Goal: Information Seeking & Learning: Learn about a topic

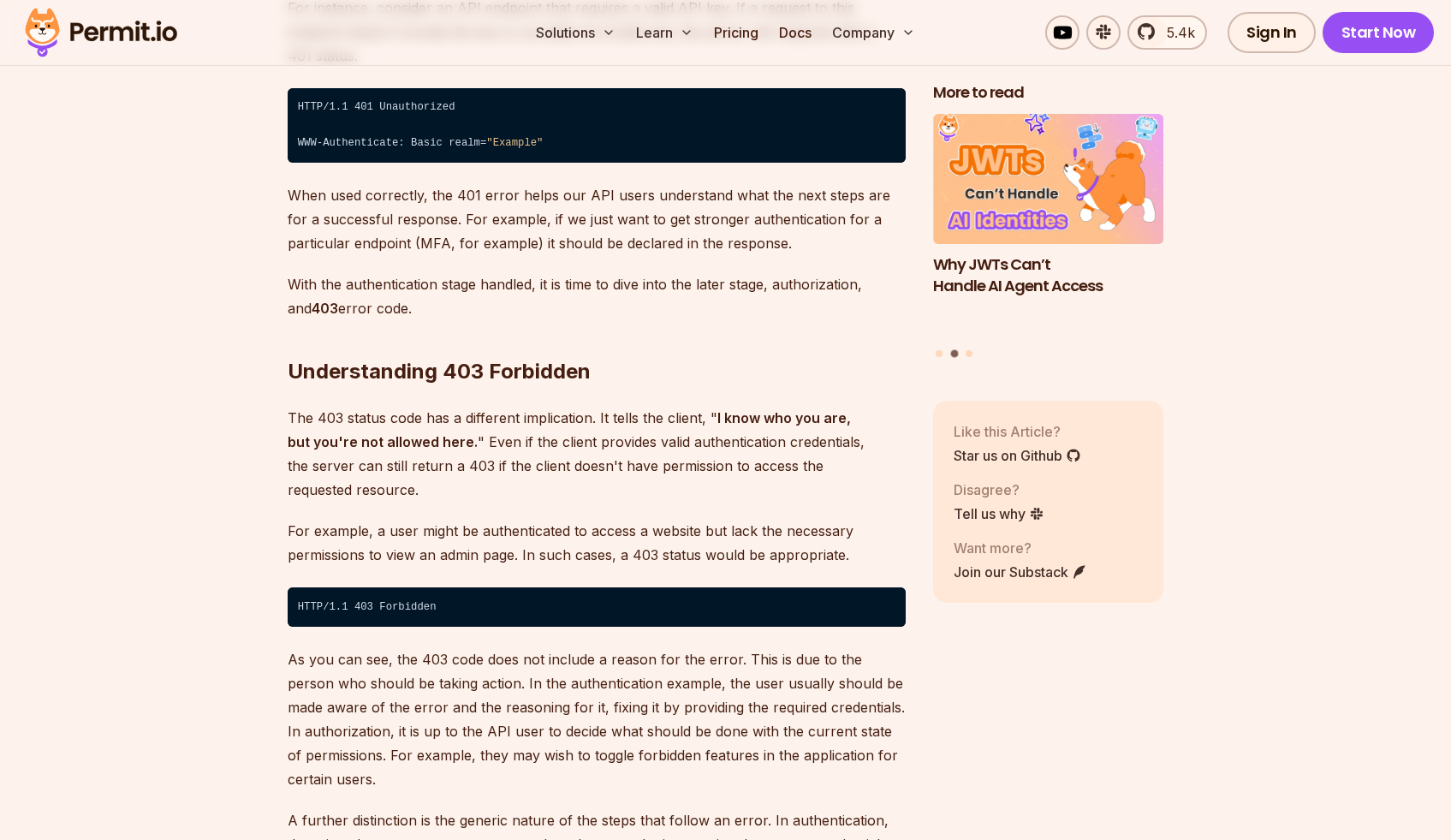
scroll to position [2905, 0]
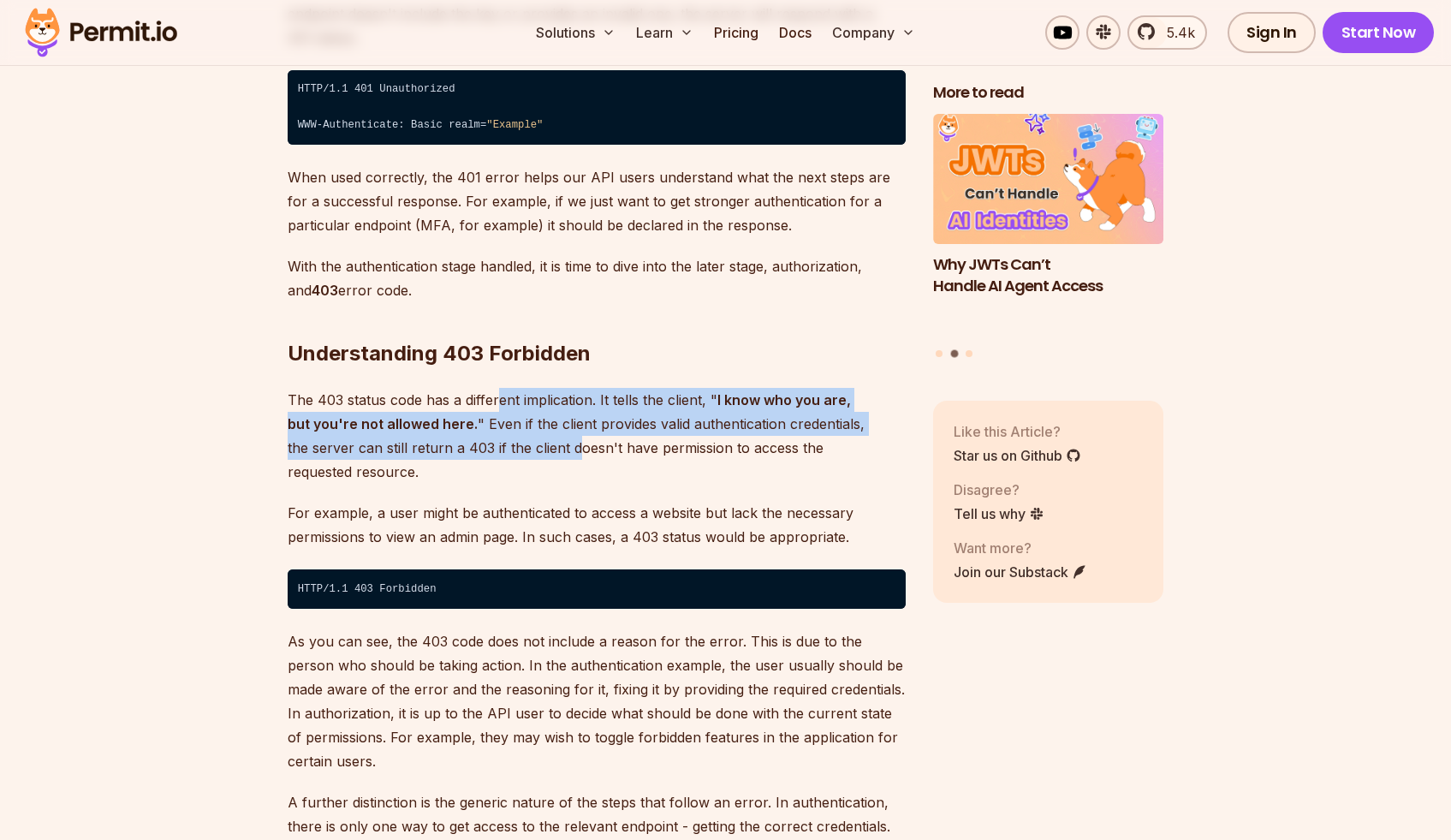
drag, startPoint x: 501, startPoint y: 365, endPoint x: 563, endPoint y: 434, distance: 92.8
click at [511, 422] on p "The 403 status code has a different implication. It tells the client, " I know …" at bounding box center [597, 436] width 618 height 96
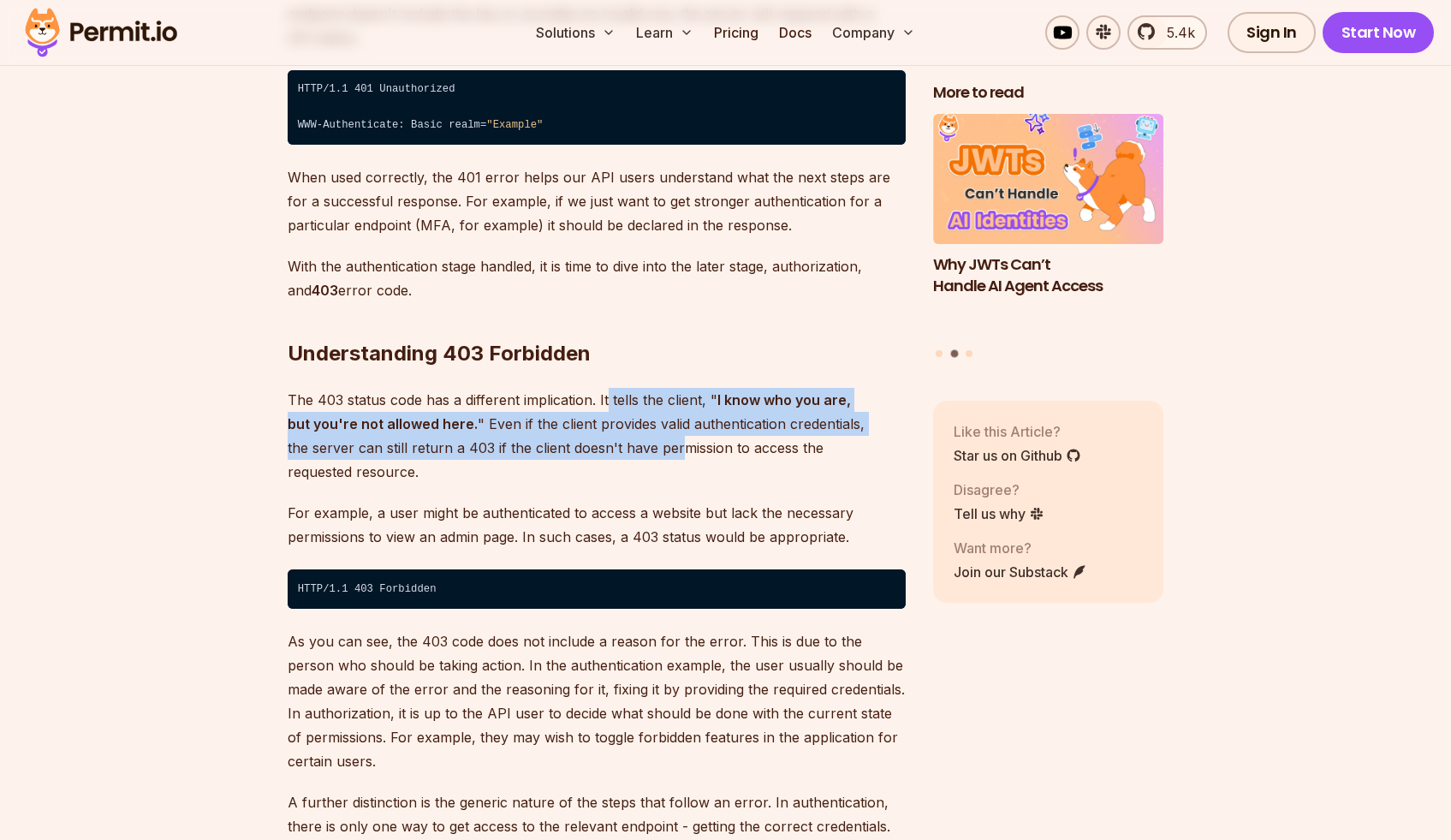
drag, startPoint x: 608, startPoint y: 400, endPoint x: 621, endPoint y: 394, distance: 14.3
click at [610, 388] on p "The 403 status code has a different implication. It tells the client, " I know …" at bounding box center [597, 436] width 618 height 96
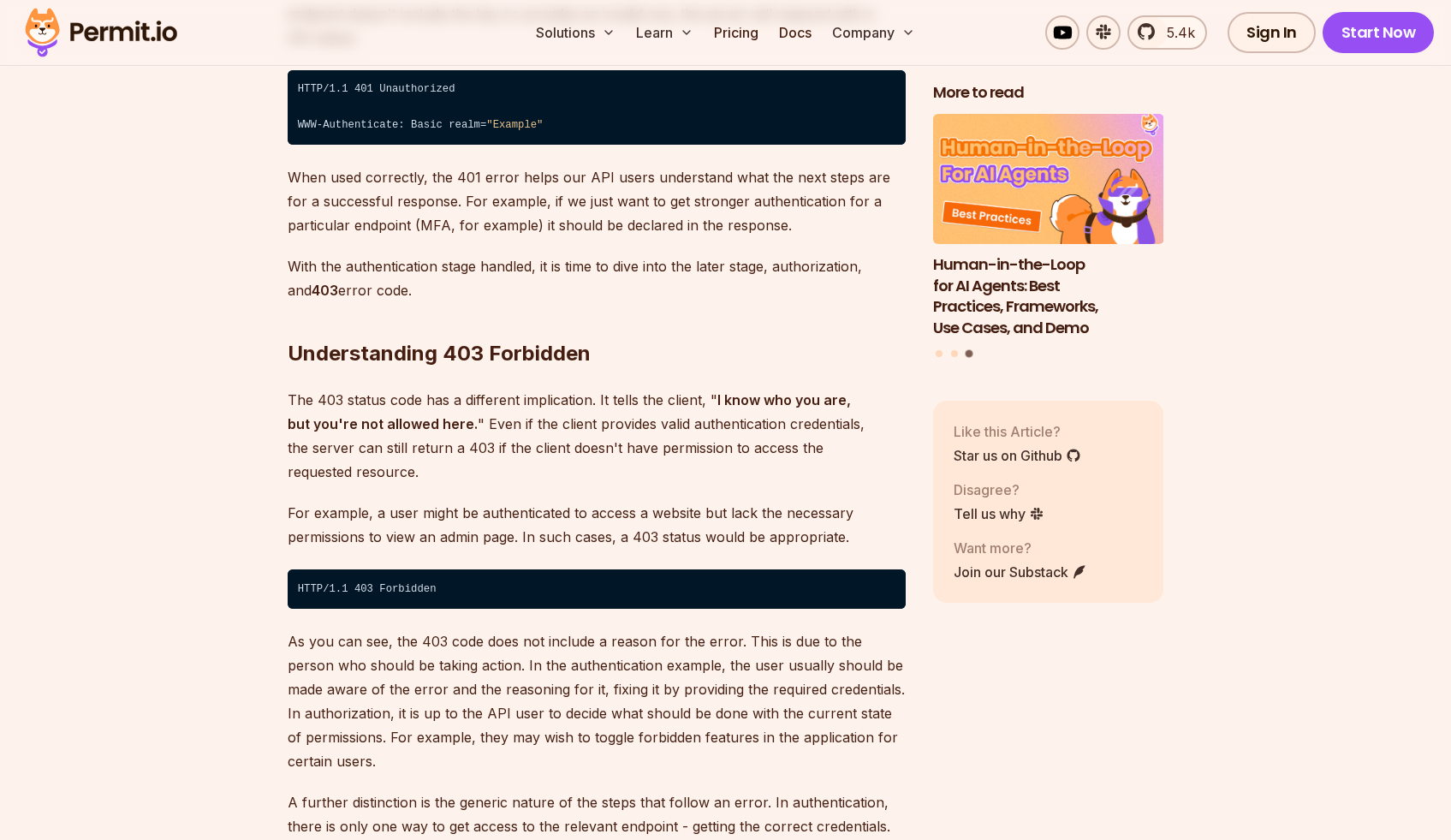
click at [628, 412] on p "The 403 status code has a different implication. It tells the client, " I know …" at bounding box center [597, 436] width 618 height 96
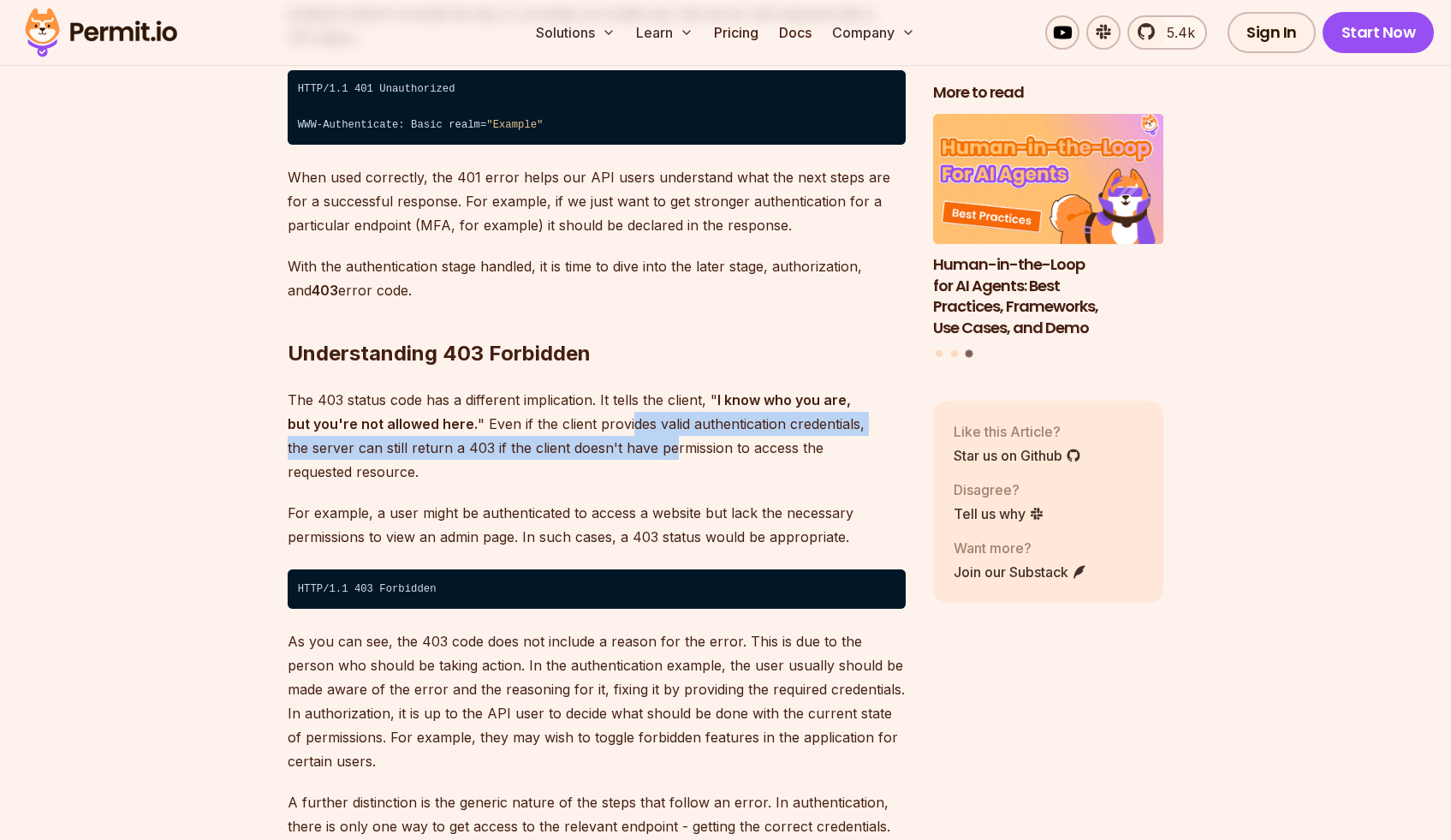
drag, startPoint x: 606, startPoint y: 416, endPoint x: 600, endPoint y: 375, distance: 41.4
click at [600, 388] on p "The 403 status code has a different implication. It tells the client, " I know …" at bounding box center [597, 436] width 618 height 96
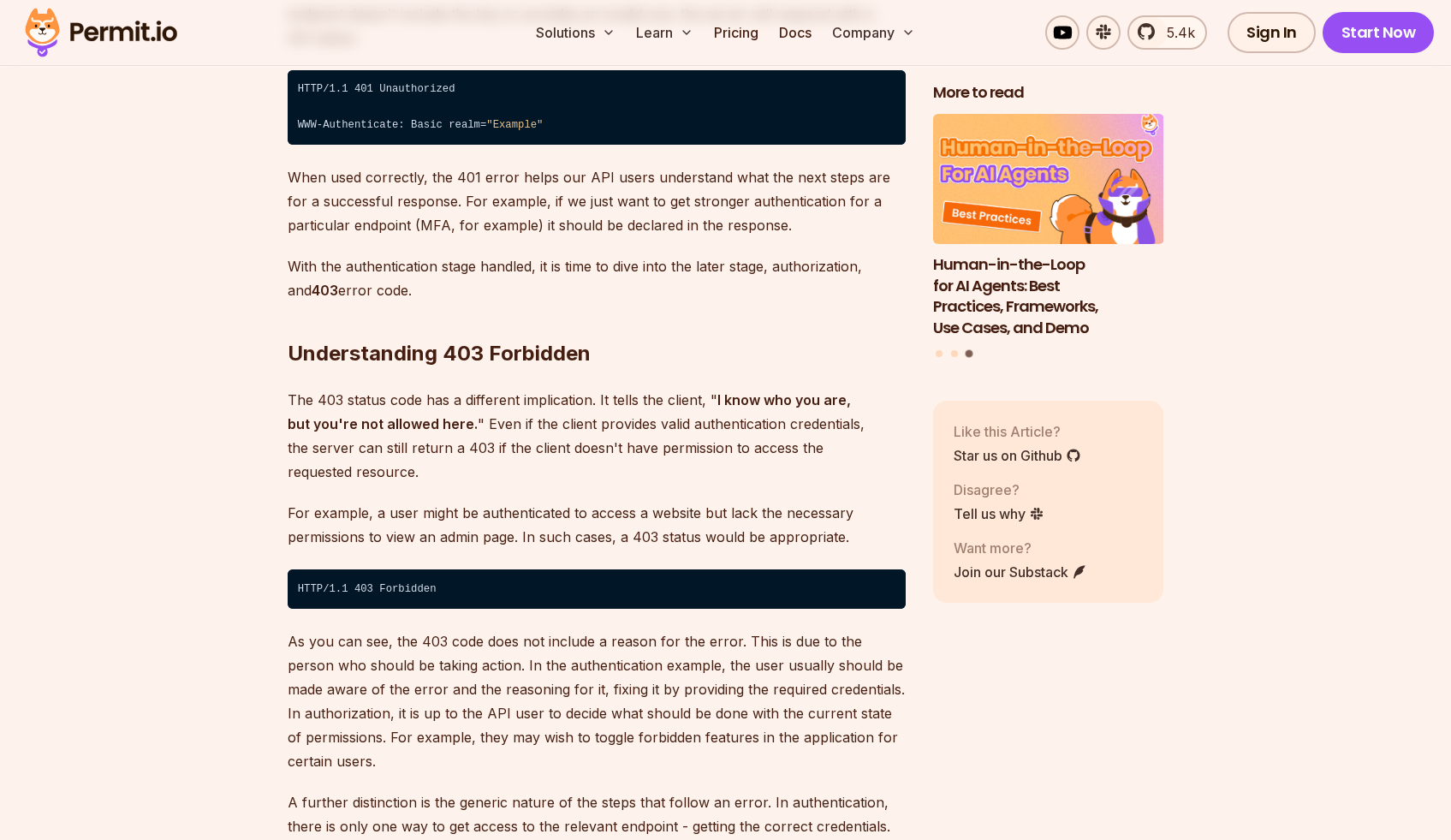
click at [690, 428] on p "The 403 status code has a different implication. It tells the client, " I know …" at bounding box center [597, 436] width 618 height 96
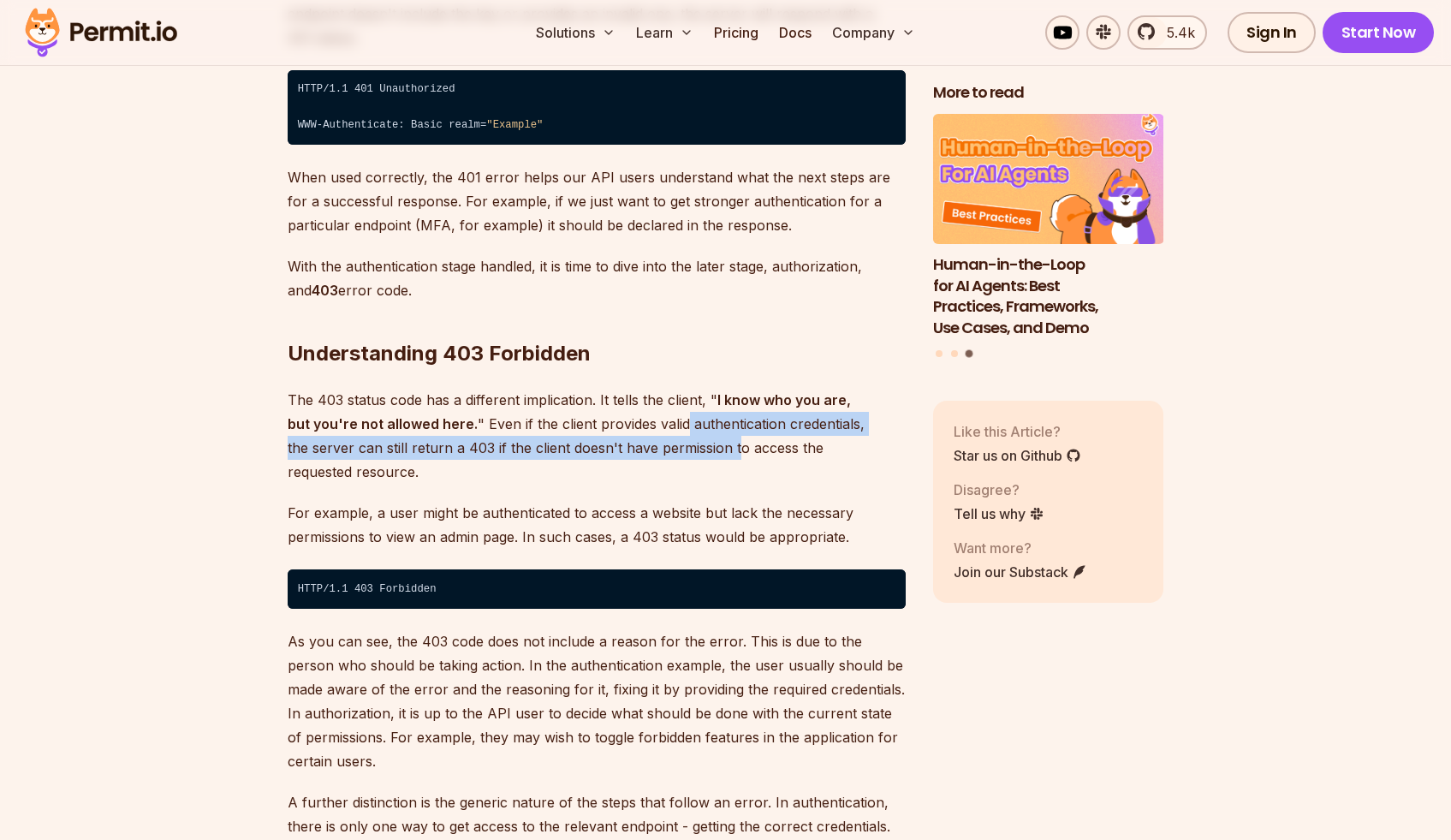
drag, startPoint x: 662, startPoint y: 418, endPoint x: 661, endPoint y: 386, distance: 32.0
click at [658, 388] on p "The 403 status code has a different implication. It tells the client, " I know …" at bounding box center [597, 436] width 618 height 96
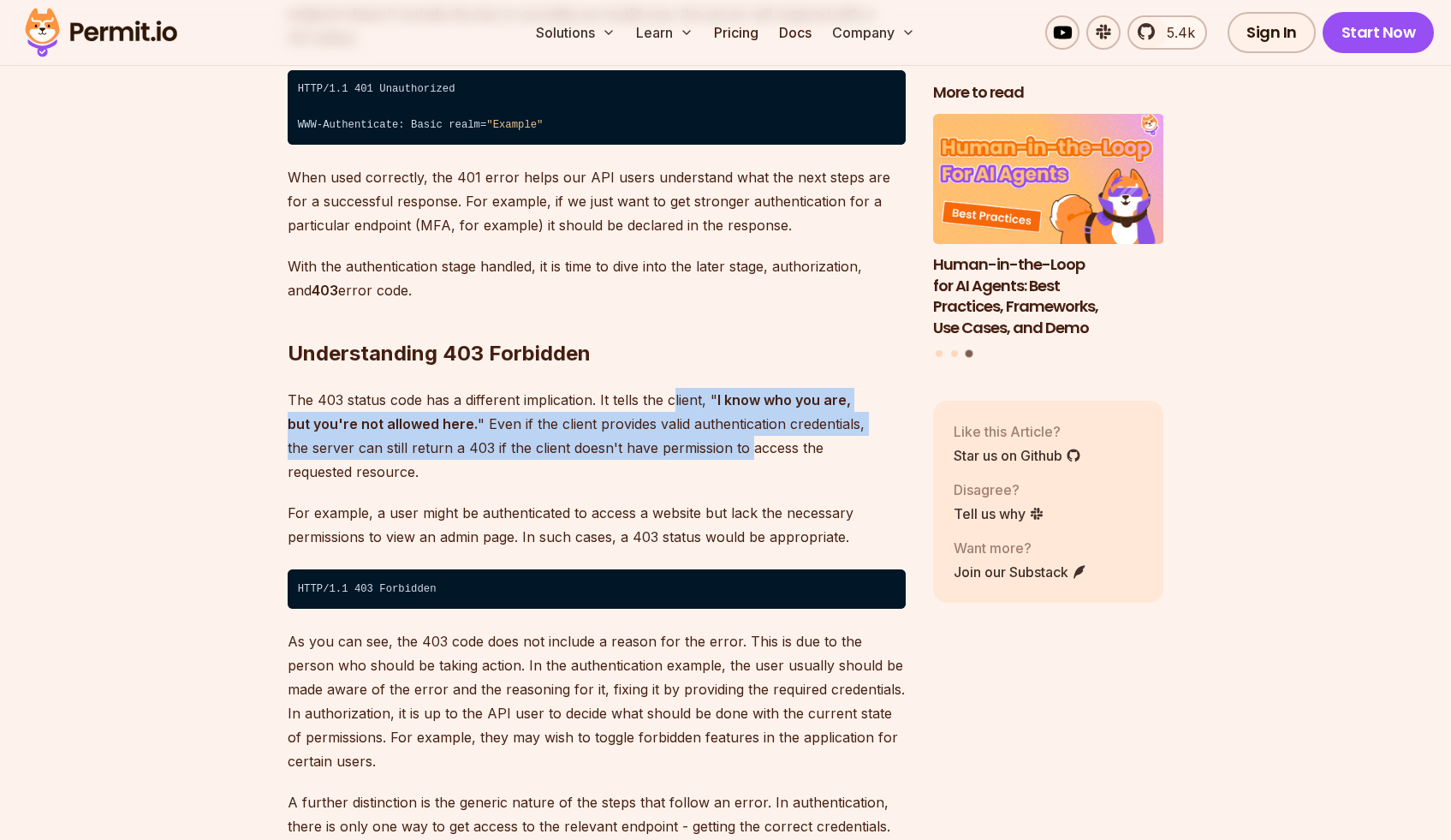
drag, startPoint x: 673, startPoint y: 410, endPoint x: 695, endPoint y: 391, distance: 29.1
click at [672, 388] on p "The 403 status code has a different implication. It tells the client, " I know …" at bounding box center [597, 436] width 618 height 96
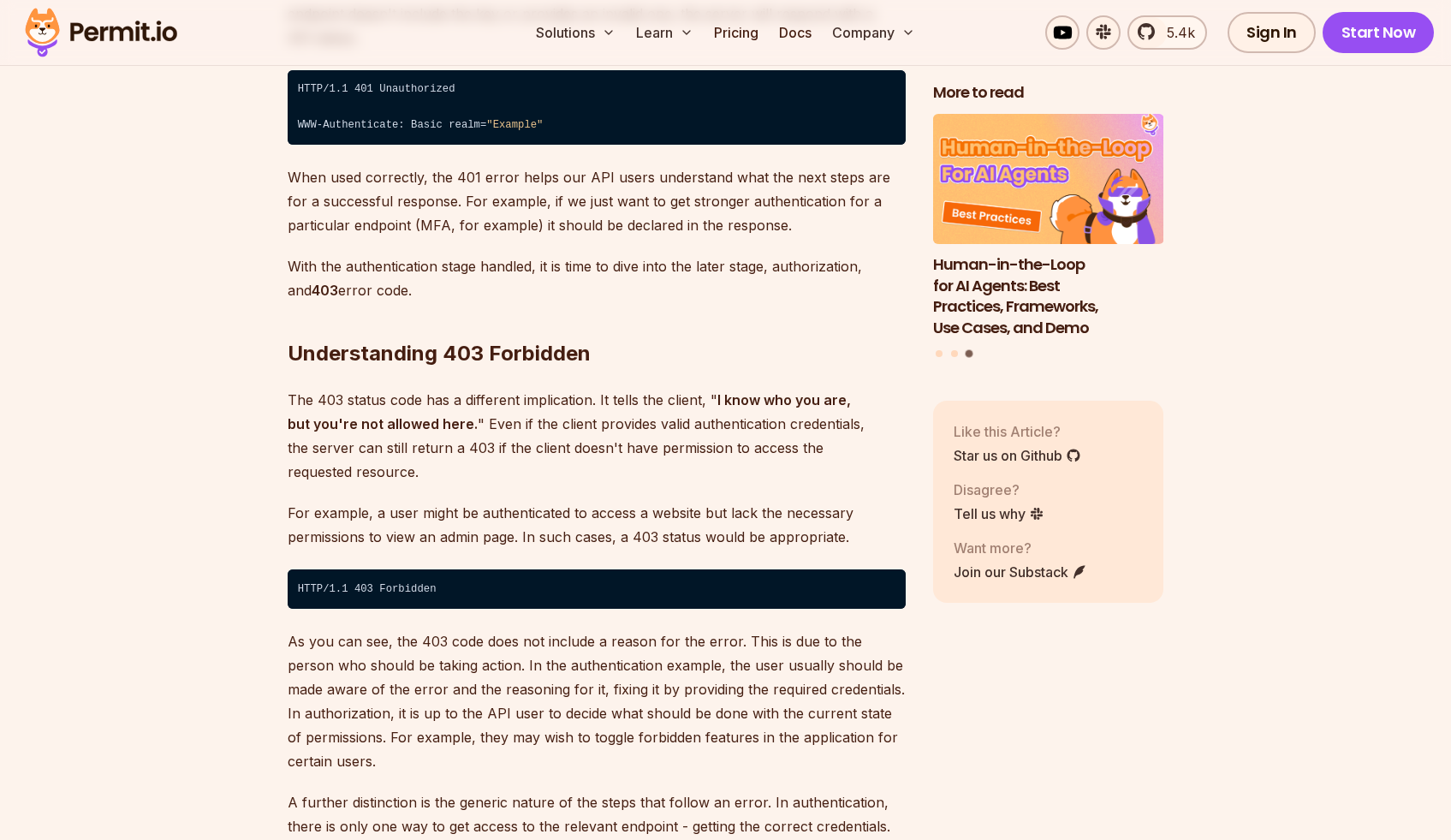
click at [751, 434] on p "The 403 status code has a different implication. It tells the client, " I know …" at bounding box center [597, 436] width 618 height 96
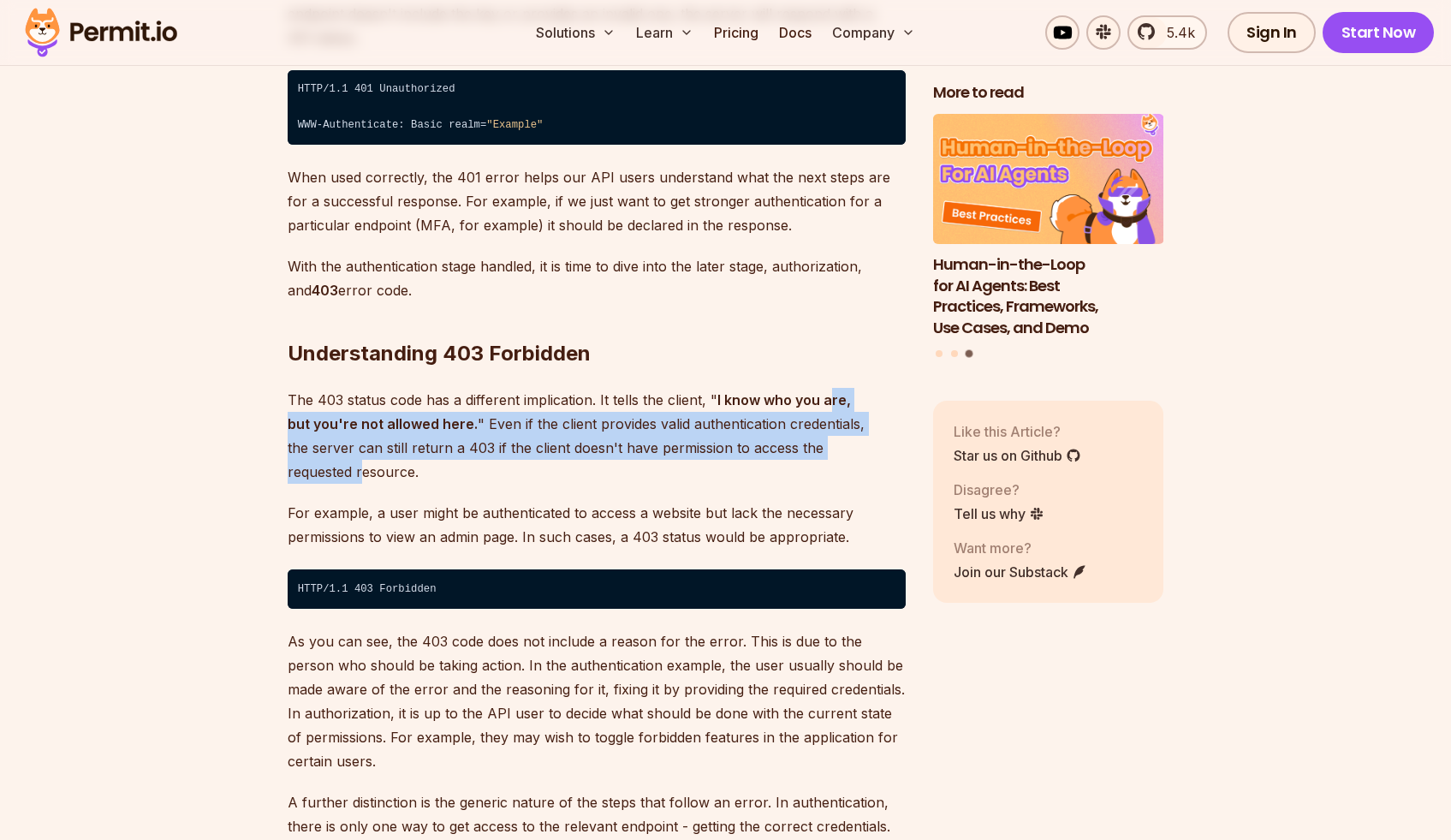
drag, startPoint x: 828, startPoint y: 386, endPoint x: 852, endPoint y: 394, distance: 25.3
click at [829, 388] on p "The 403 status code has a different implication. It tells the client, " I know …" at bounding box center [597, 436] width 618 height 96
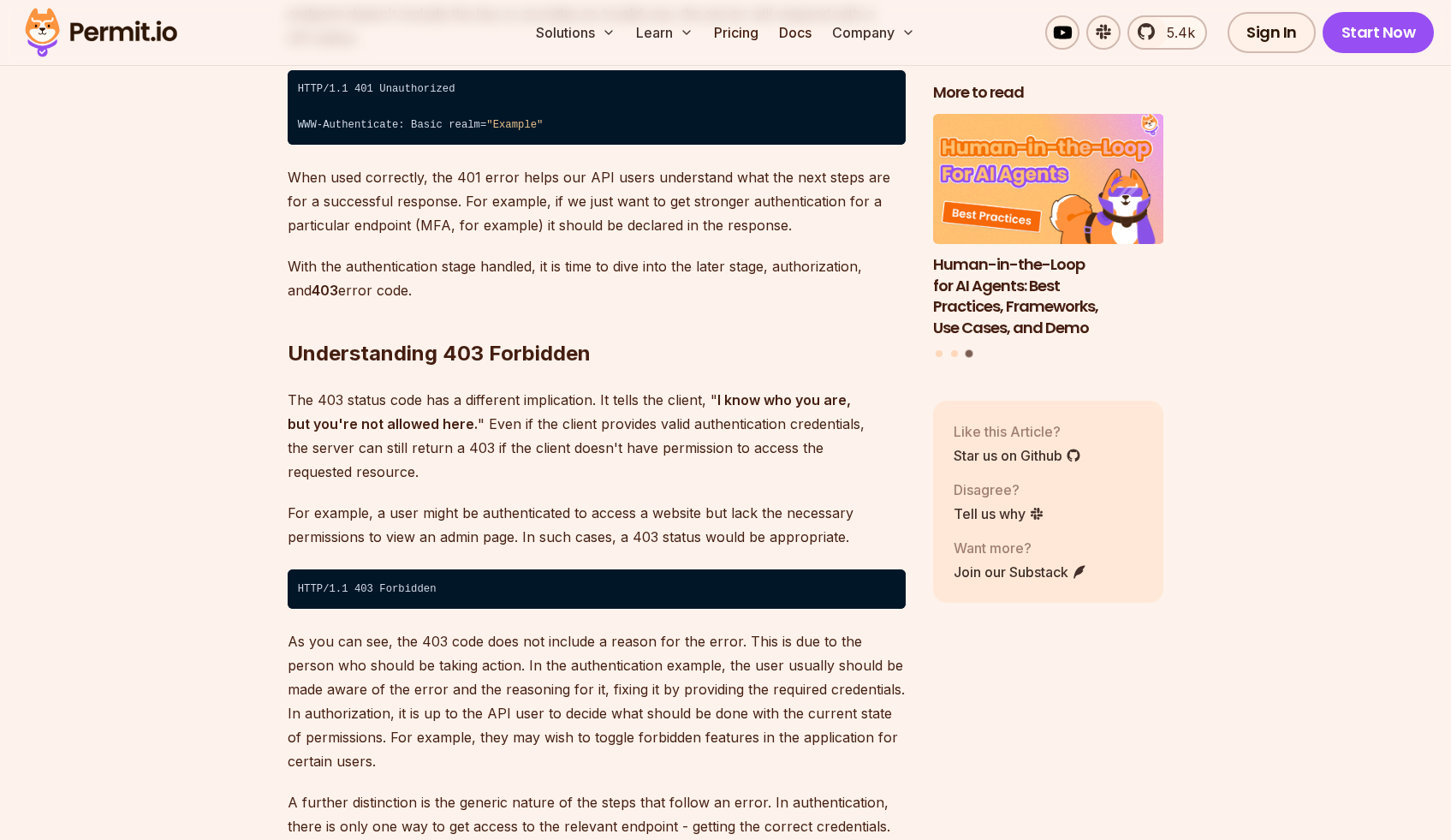
click at [872, 417] on p "The 403 status code has a different implication. It tells the client, " I know …" at bounding box center [597, 436] width 618 height 96
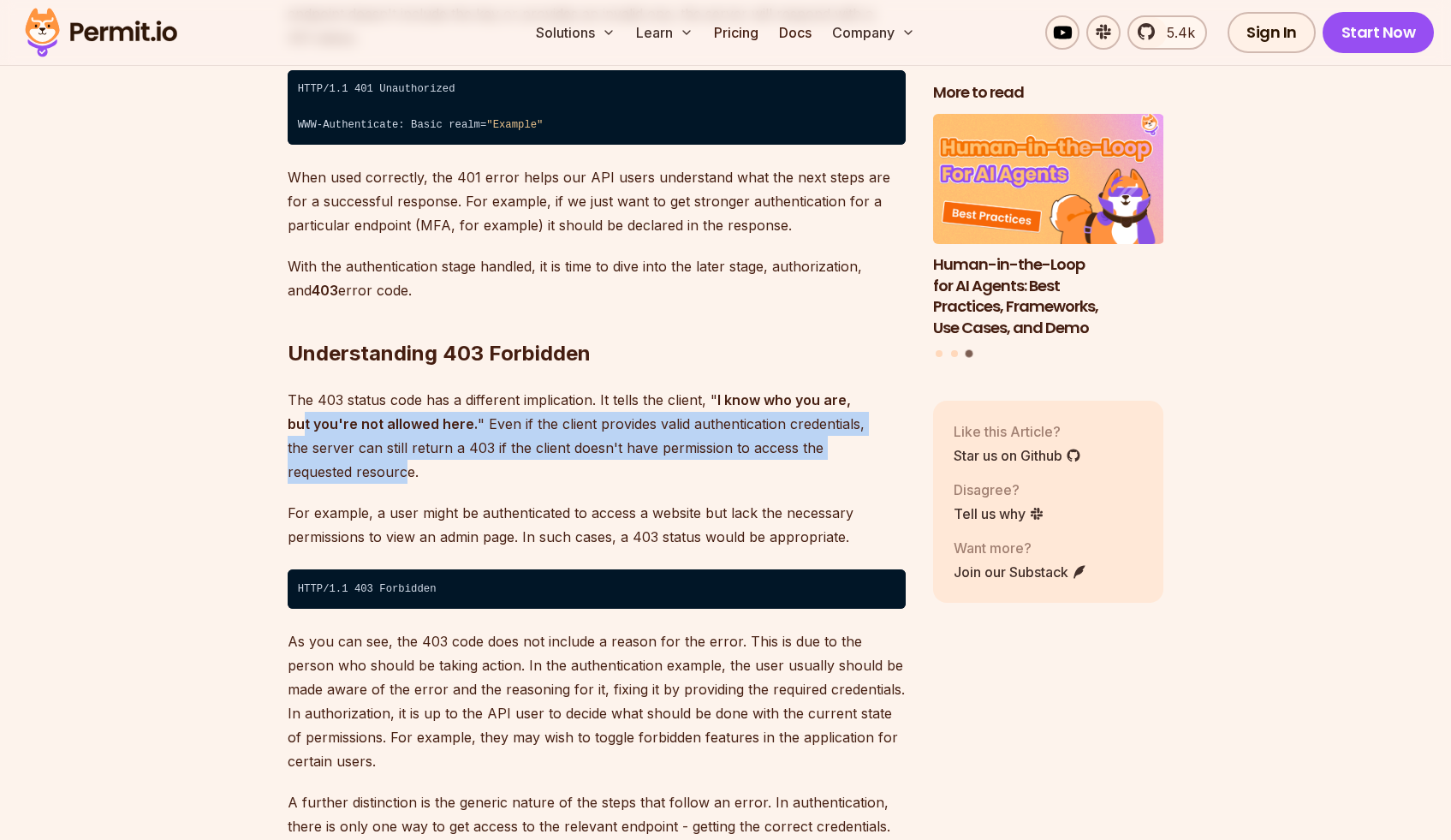
drag, startPoint x: 874, startPoint y: 434, endPoint x: 872, endPoint y: 425, distance: 9.2
click at [864, 388] on p "The 403 status code has a different implication. It tells the client, " I know …" at bounding box center [597, 436] width 618 height 96
click at [872, 431] on p "The 403 status code has a different implication. It tells the client, " I know …" at bounding box center [597, 436] width 618 height 96
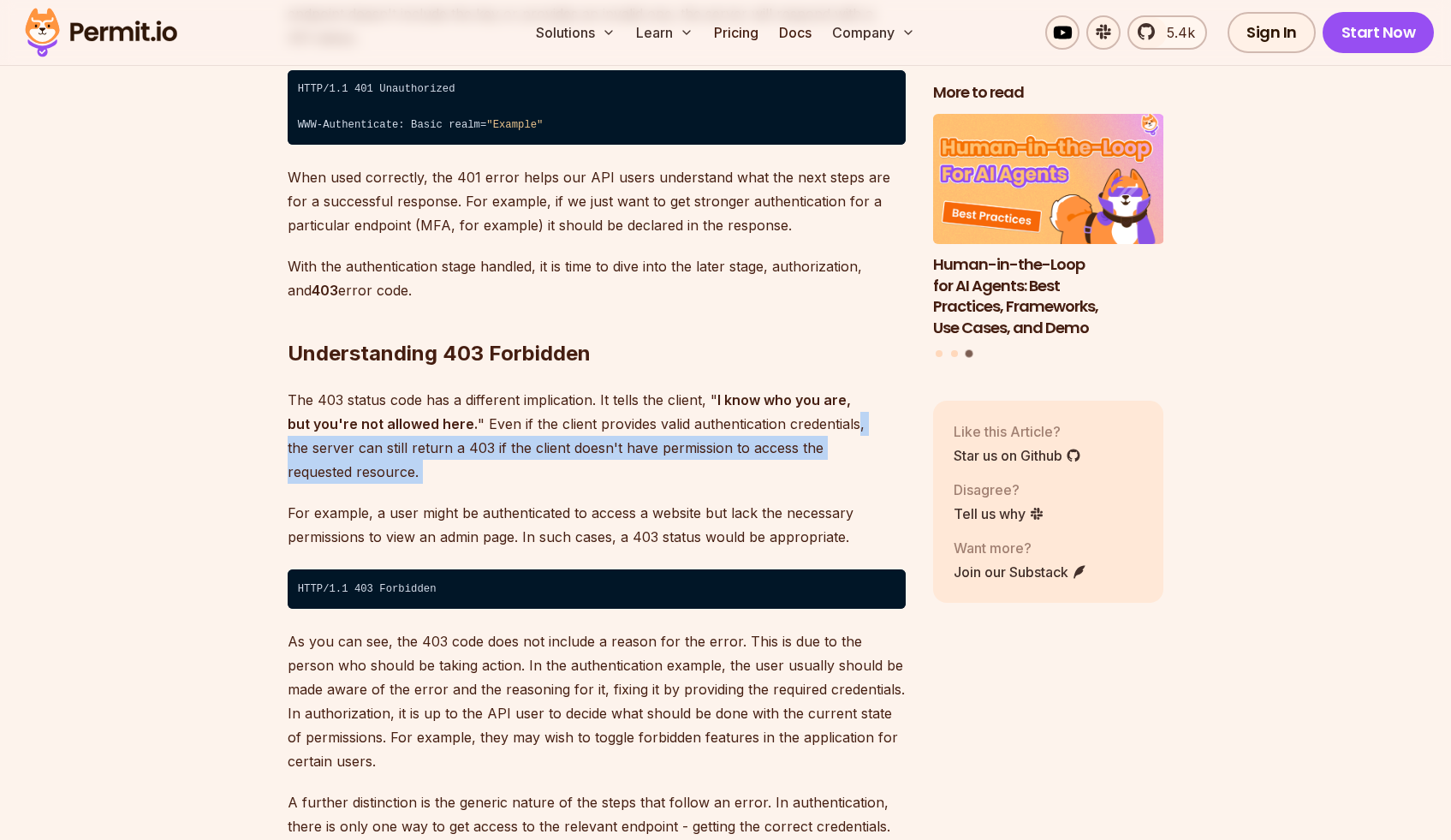
drag, startPoint x: 838, startPoint y: 444, endPoint x: 828, endPoint y: 387, distance: 57.9
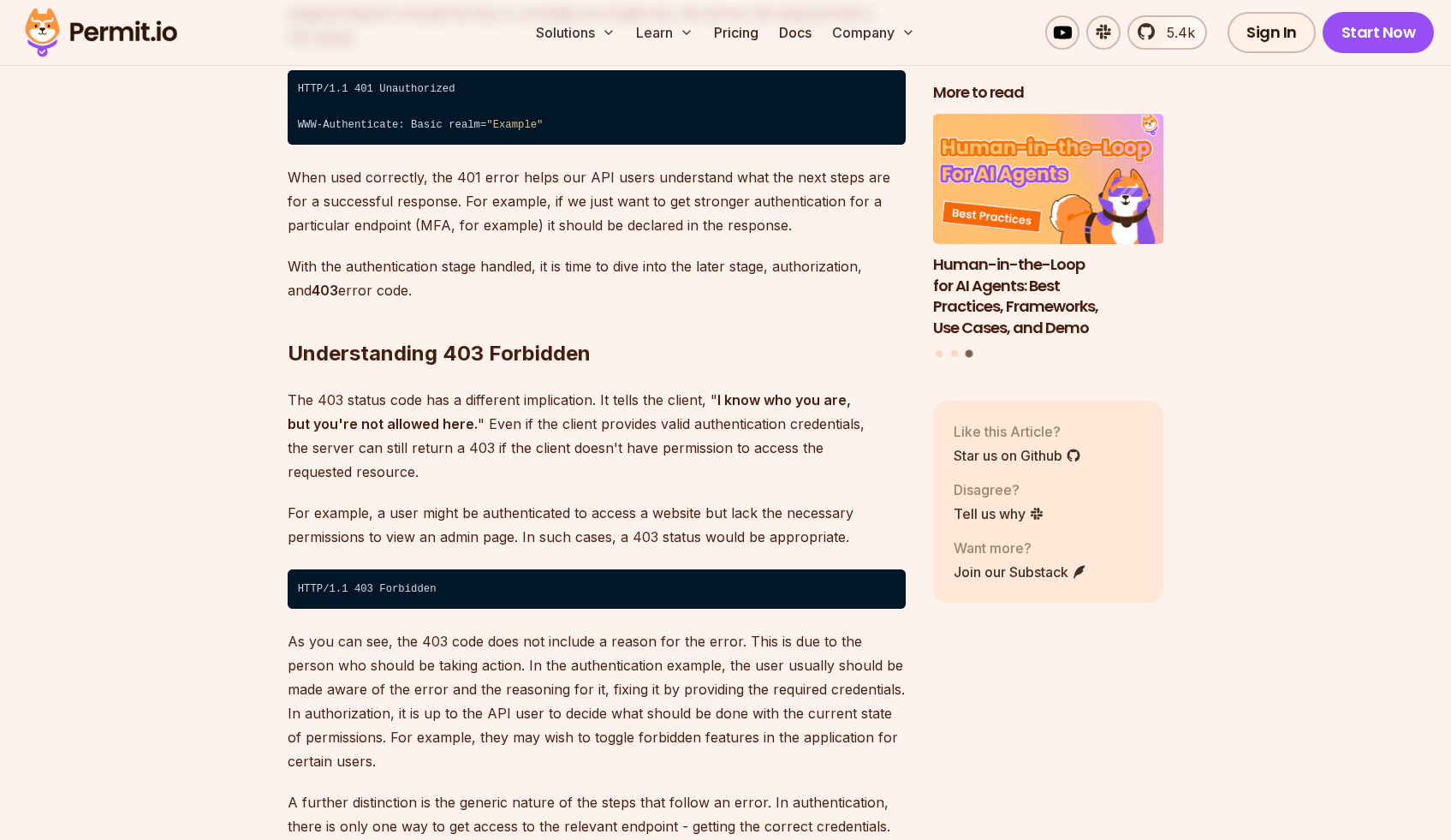
click at [849, 501] on p "For example, a user might be authenticated to access a website but lack the nec…" at bounding box center [597, 524] width 618 height 48
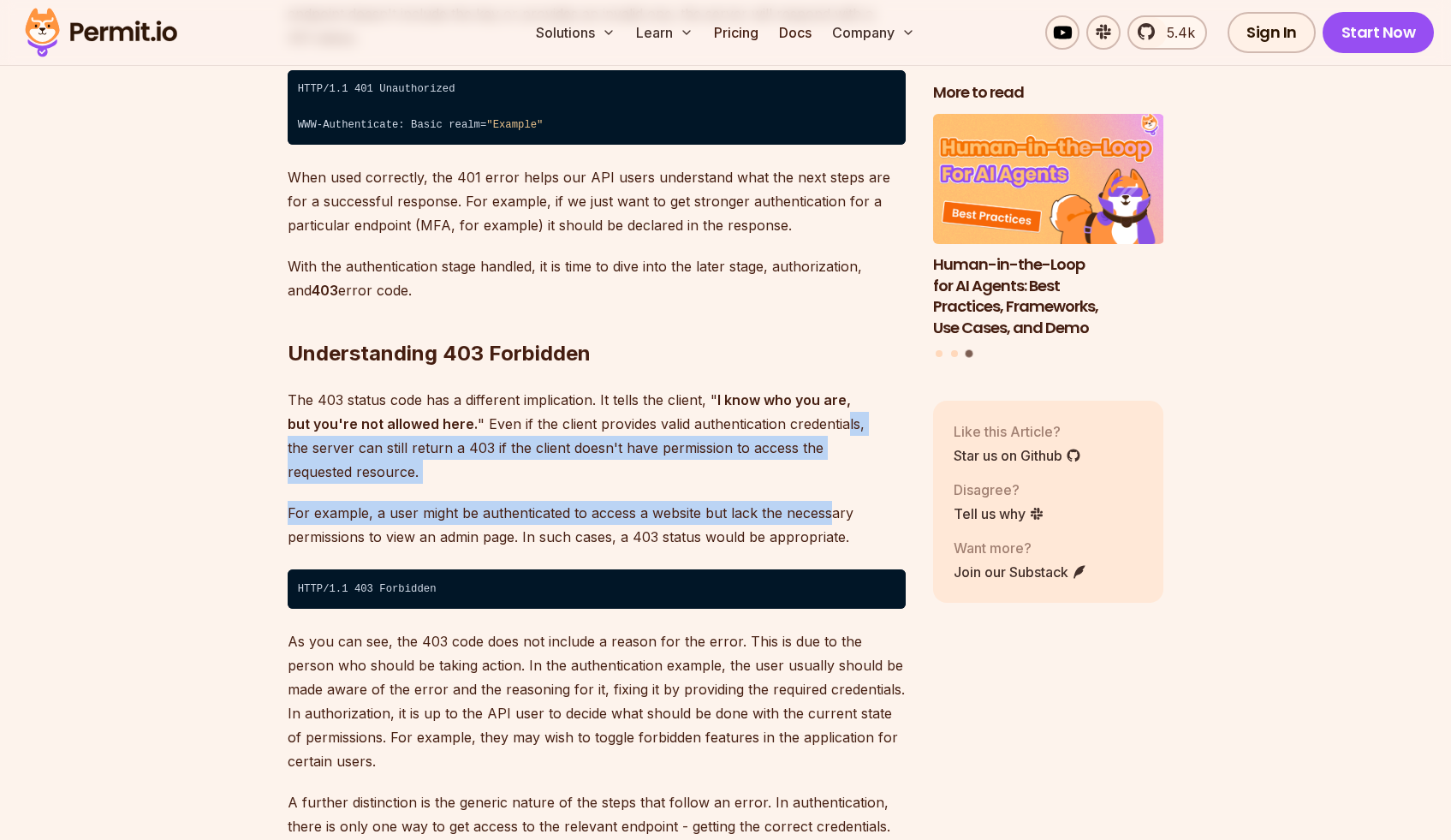
drag, startPoint x: 830, startPoint y: 475, endPoint x: 818, endPoint y: 402, distance: 74.0
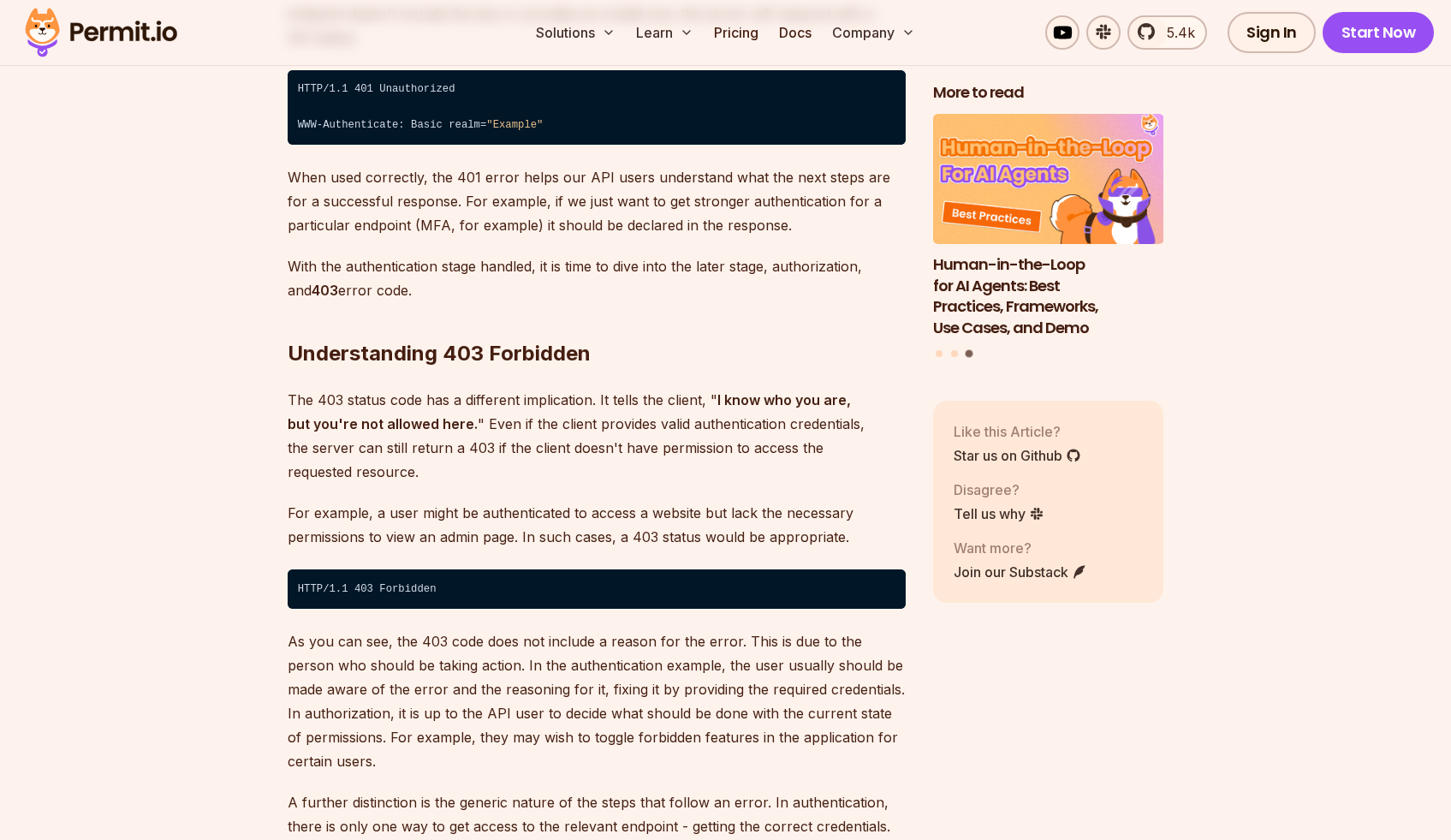
click at [844, 501] on p "For example, a user might be authenticated to access a website but lack the nec…" at bounding box center [597, 524] width 618 height 48
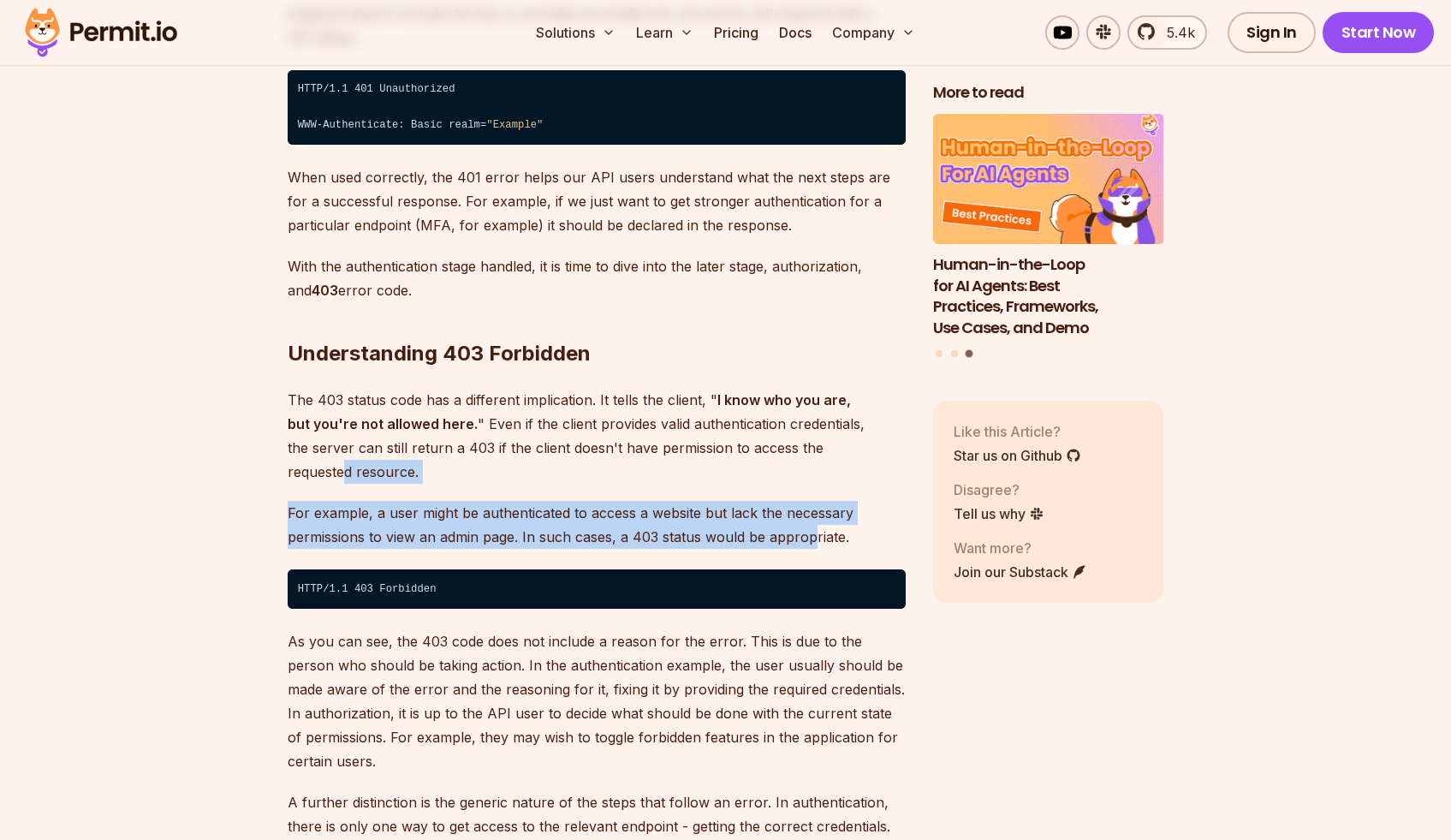
drag, startPoint x: 813, startPoint y: 466, endPoint x: 837, endPoint y: 450, distance: 28.8
click at [855, 501] on p "For example, a user might be authenticated to access a website but lack the nec…" at bounding box center [597, 524] width 618 height 48
drag, startPoint x: 852, startPoint y: 478, endPoint x: 838, endPoint y: 434, distance: 46.2
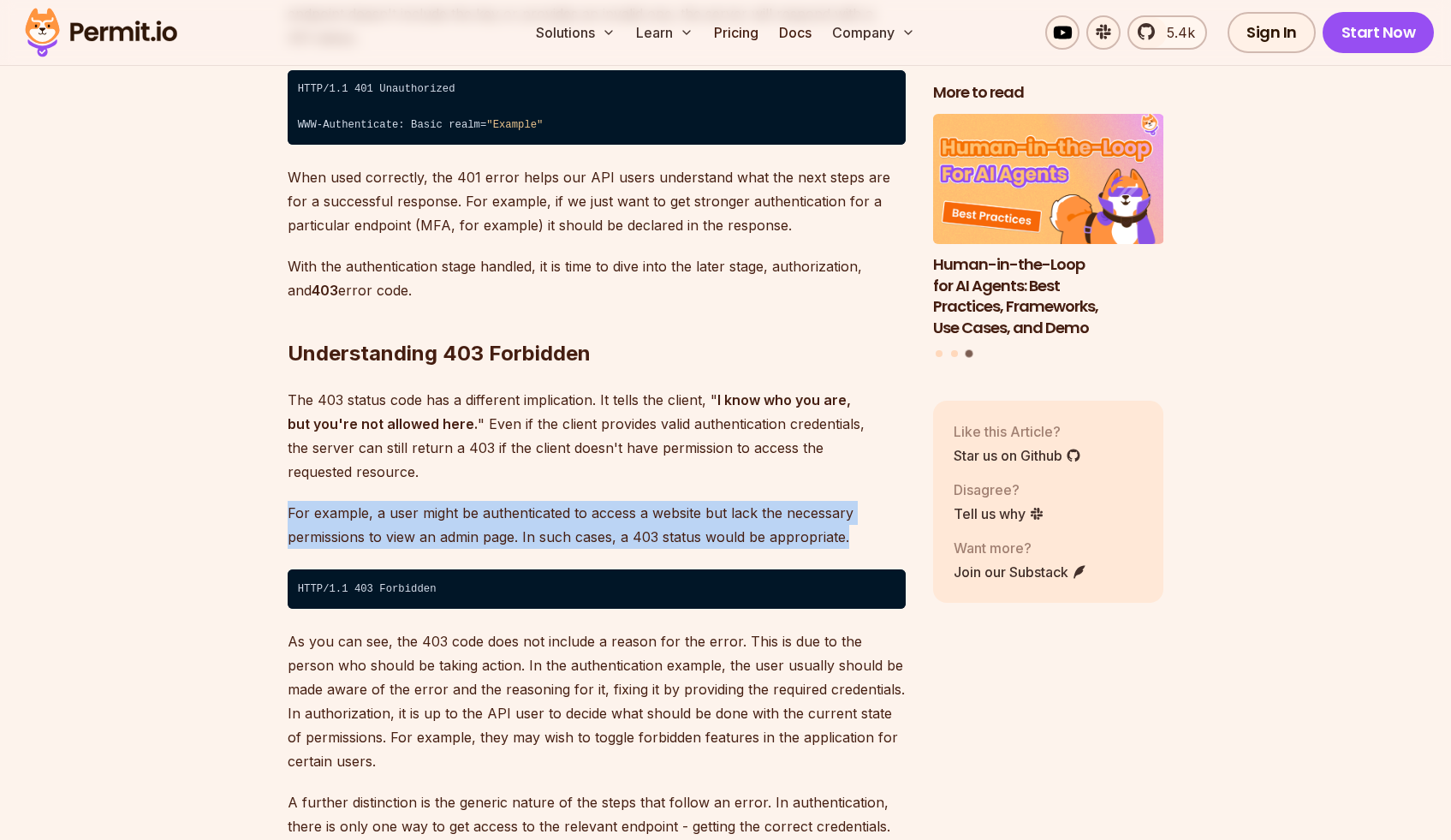
click at [851, 501] on p "For example, a user might be authenticated to access a website but lack the nec…" at bounding box center [597, 524] width 618 height 48
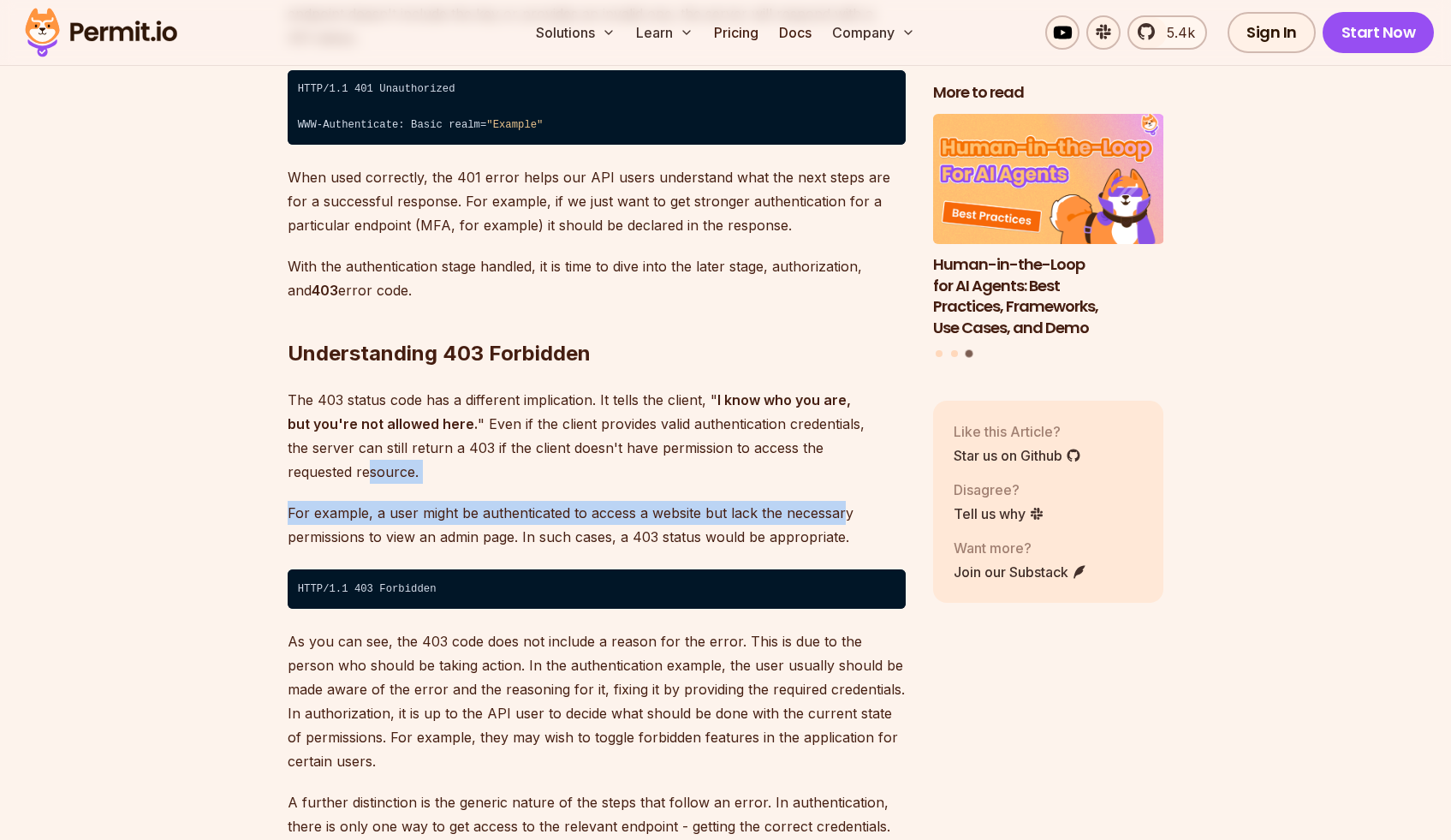
drag, startPoint x: 838, startPoint y: 462, endPoint x: 841, endPoint y: 440, distance: 22.2
